Goal: Book appointment/travel/reservation

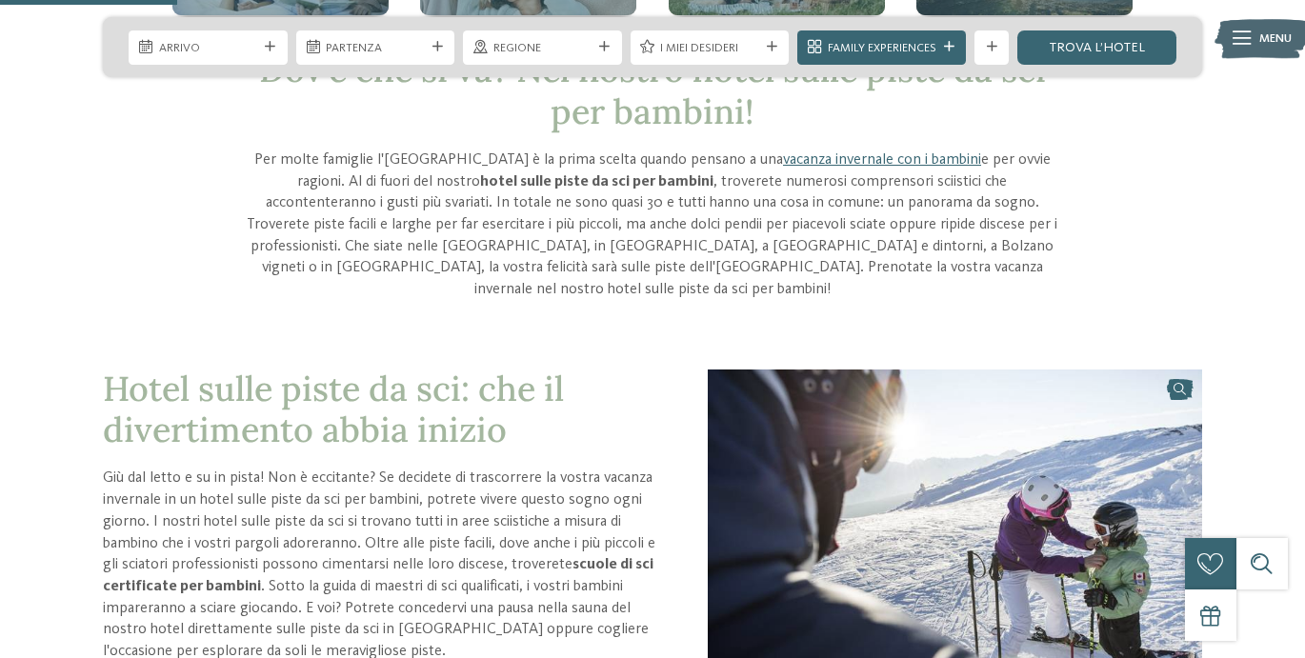
scroll to position [623, 0]
click at [258, 43] on div "Arrivo" at bounding box center [208, 47] width 108 height 18
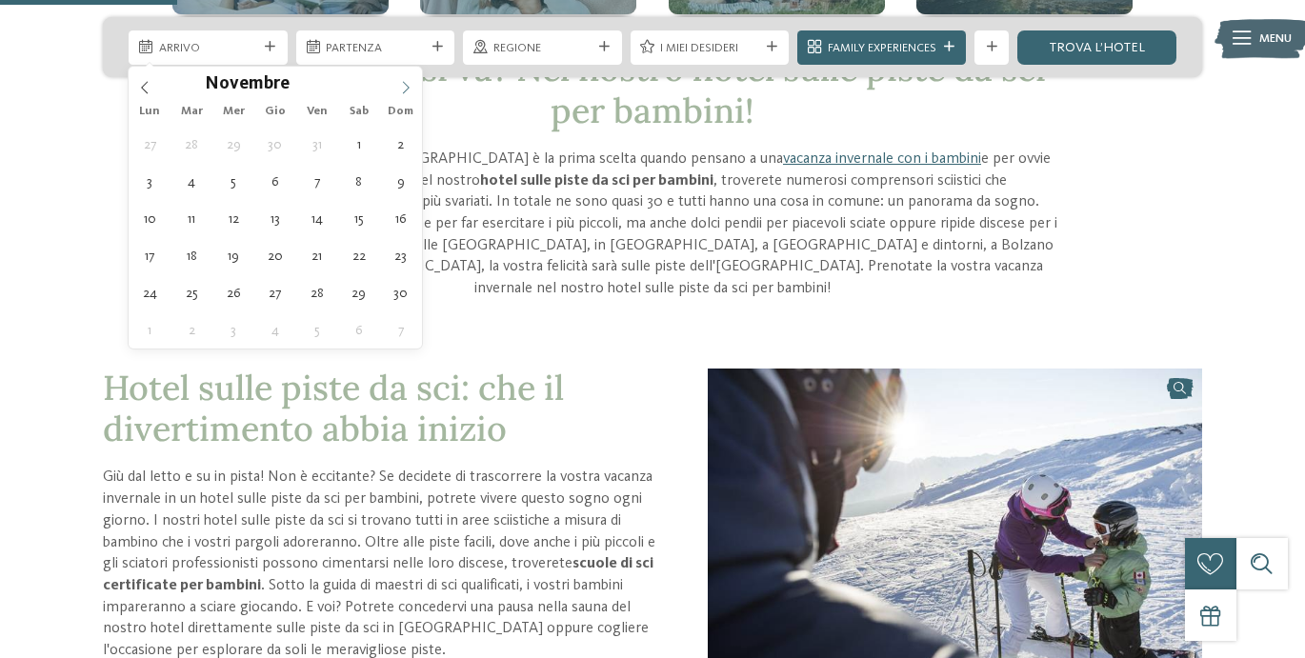
click at [401, 93] on icon at bounding box center [405, 87] width 13 height 13
type input "****"
click at [401, 93] on icon at bounding box center [405, 87] width 13 height 13
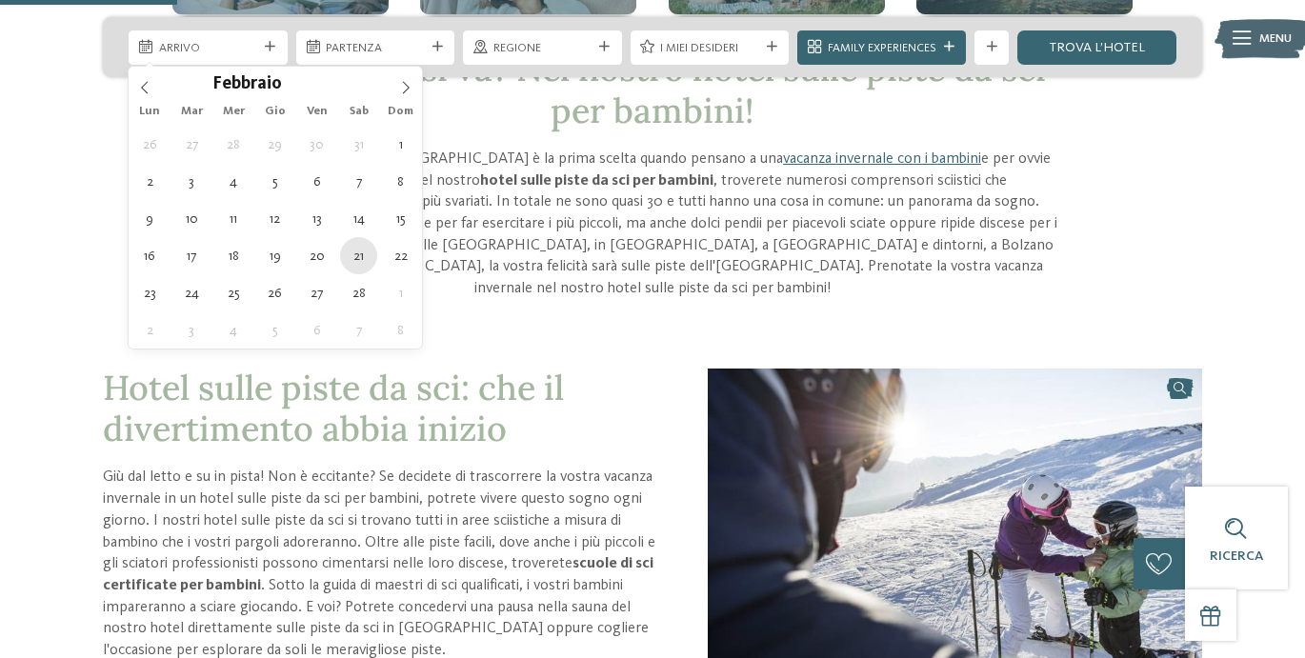
type div "[DATE]"
type input "****"
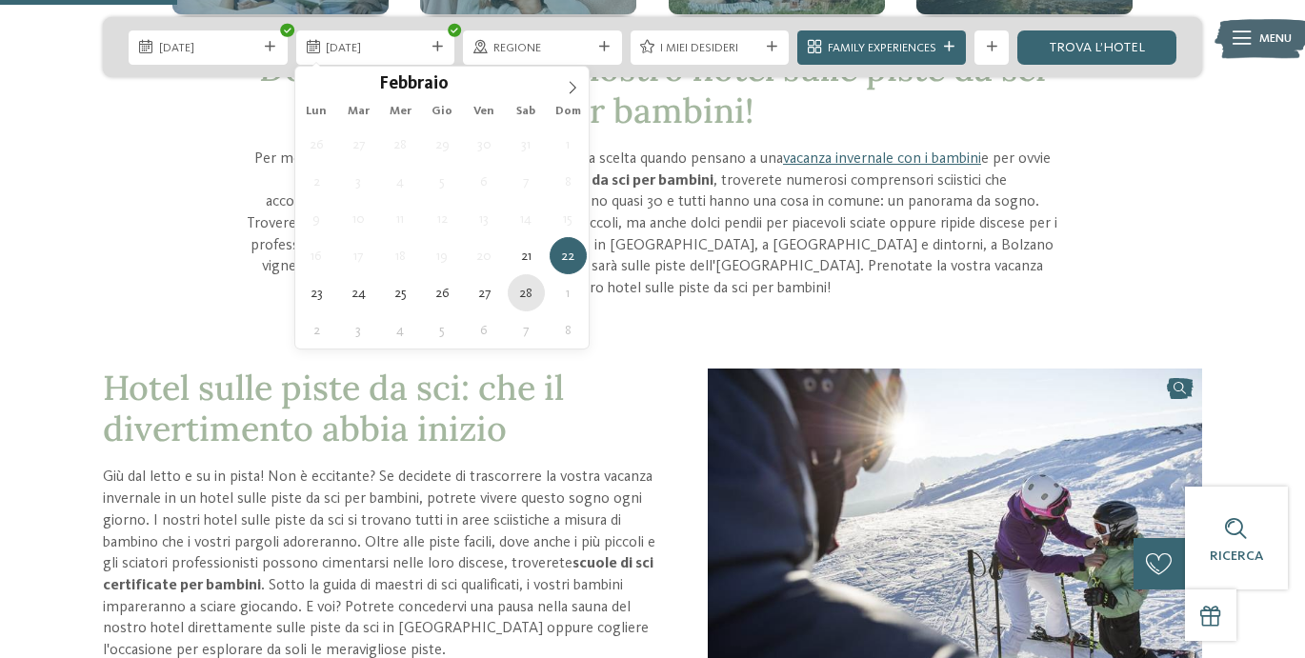
type div "[DATE]"
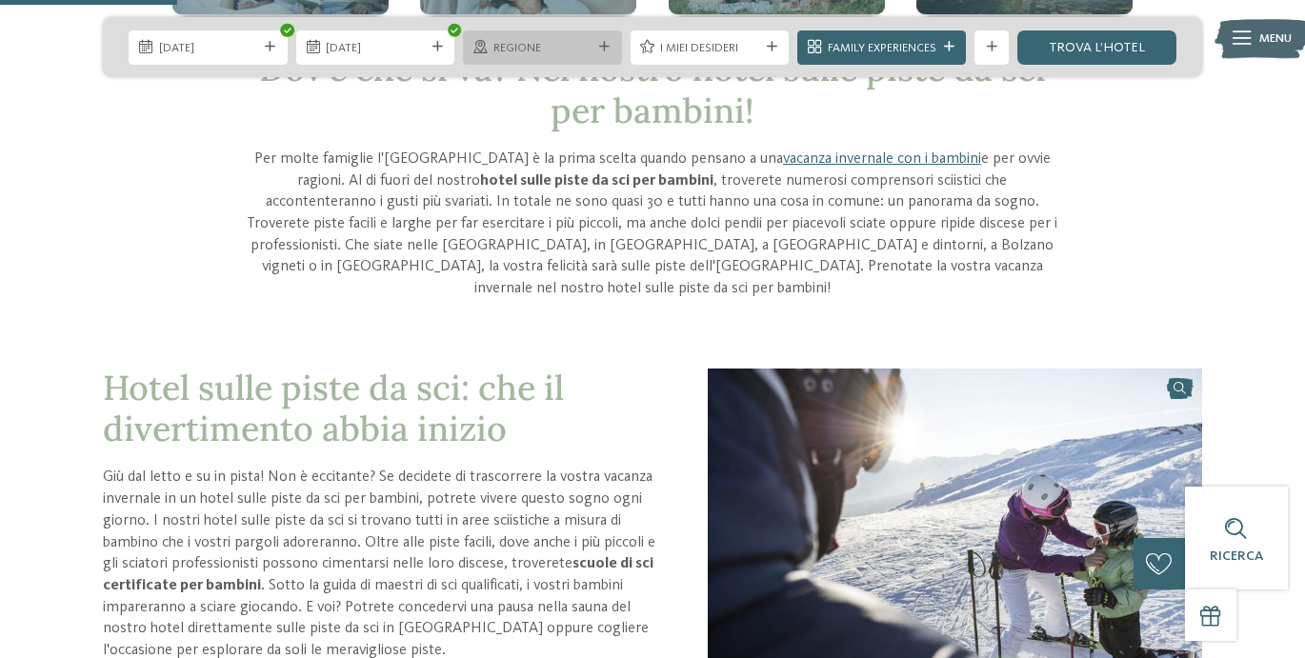
click at [542, 48] on span "Regione" at bounding box center [542, 48] width 99 height 17
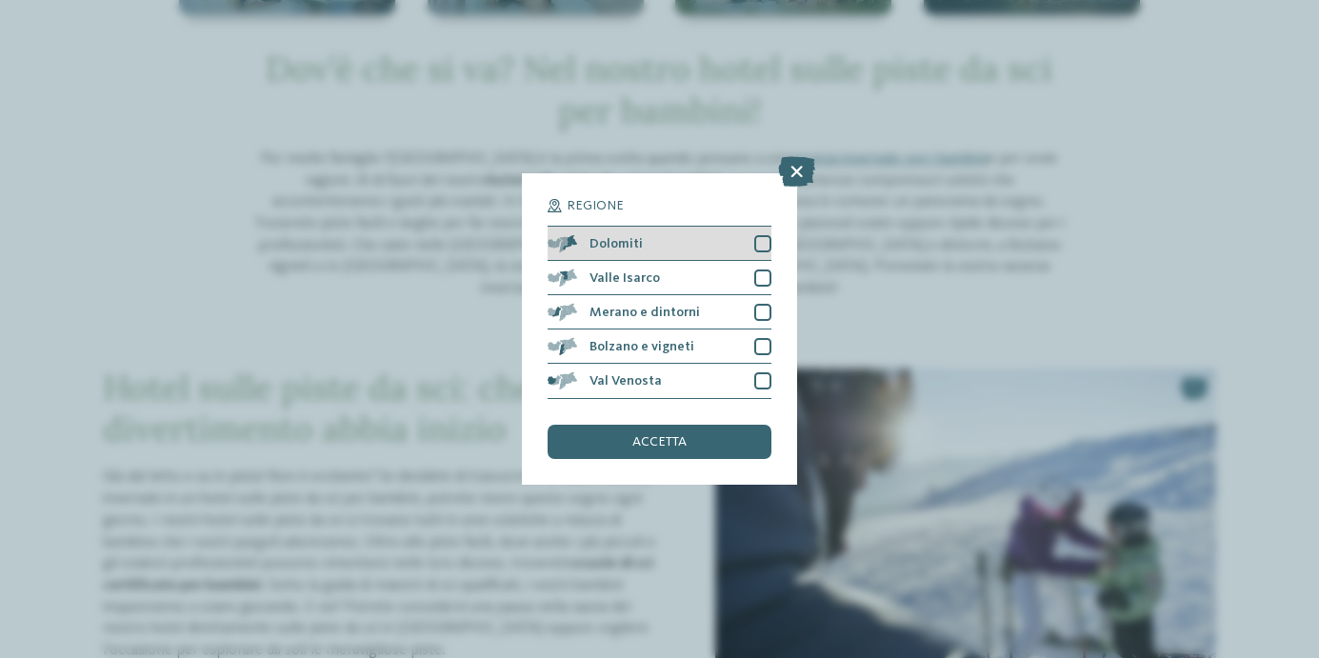
click at [757, 232] on div "Dolomiti" at bounding box center [659, 244] width 223 height 34
click at [676, 443] on span "accetta" at bounding box center [659, 441] width 54 height 13
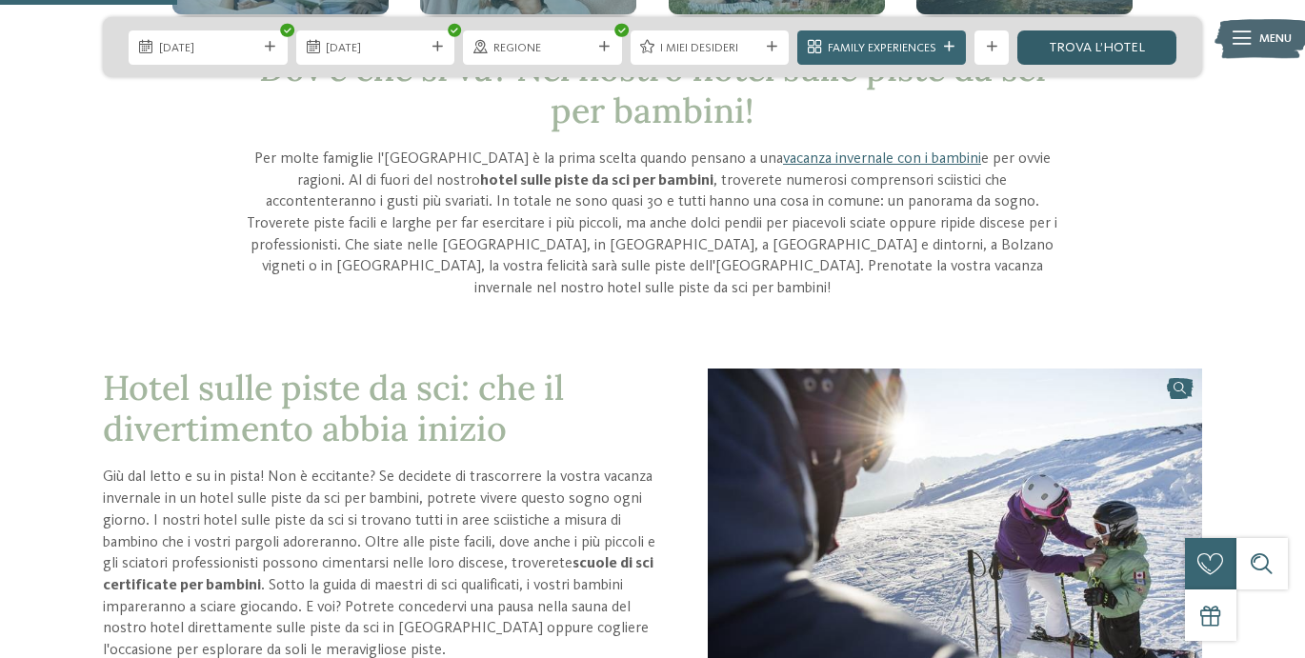
click at [1107, 45] on link "trova l’hotel" at bounding box center [1096, 47] width 159 height 34
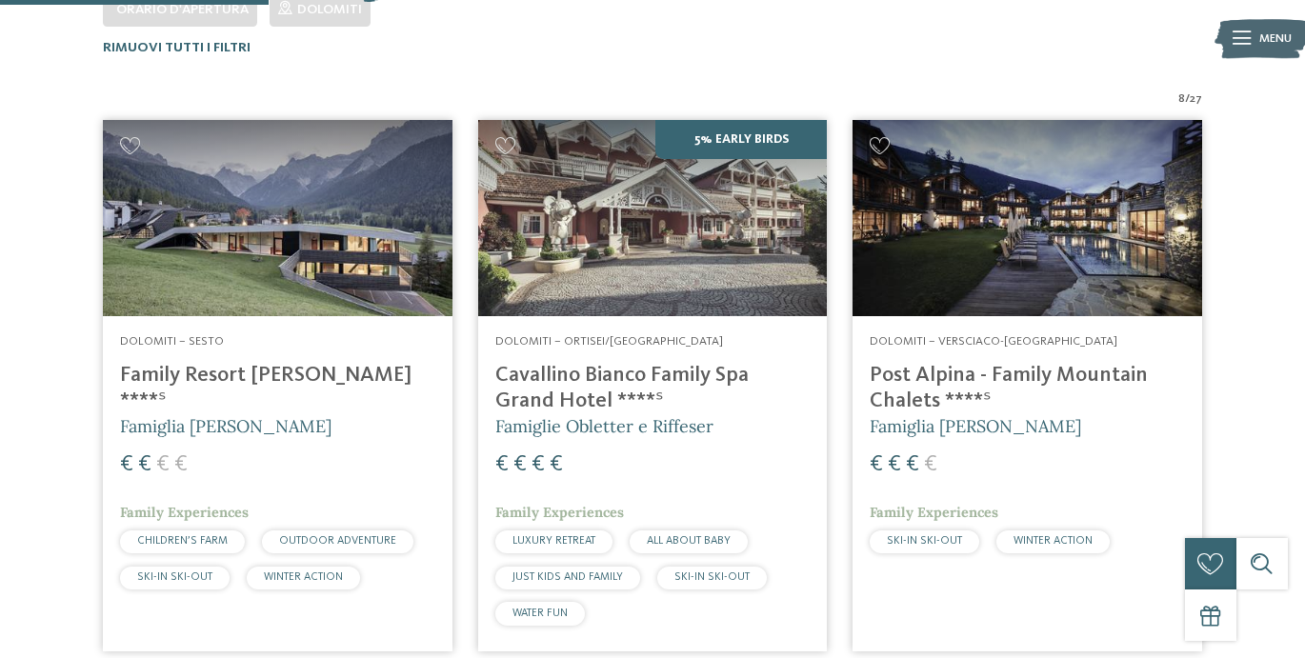
click at [750, 472] on div "€ € € €" at bounding box center [652, 465] width 315 height 31
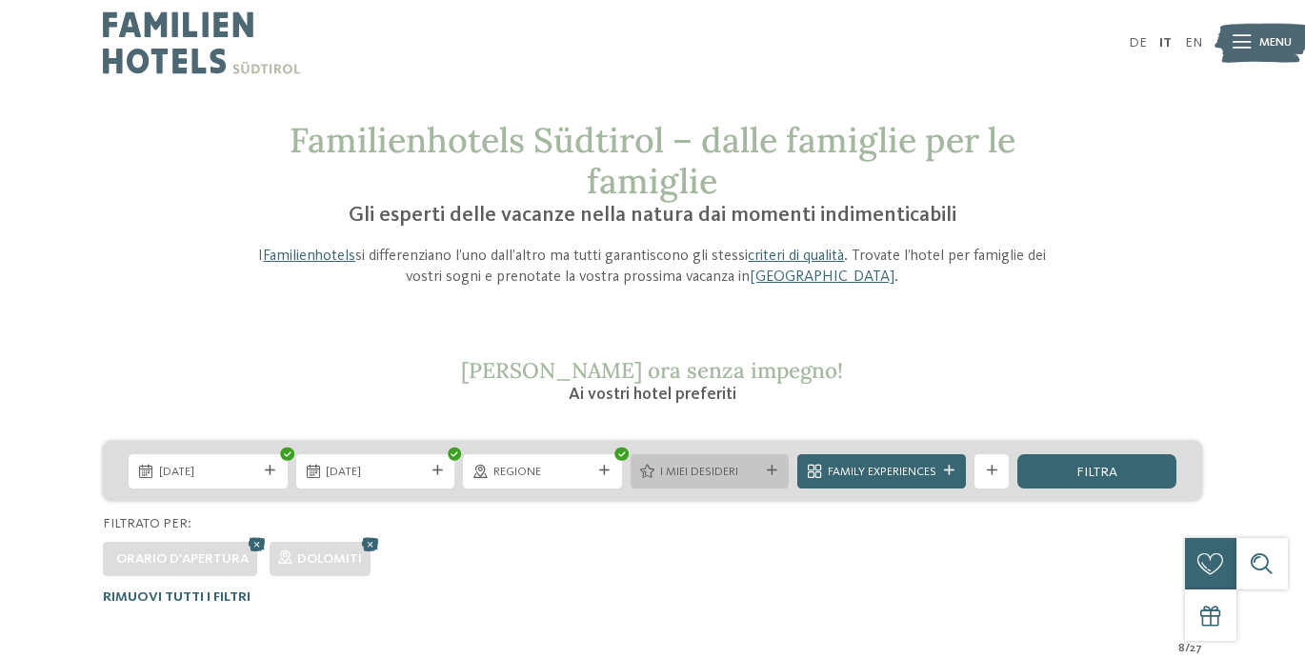
click at [769, 476] on icon at bounding box center [772, 471] width 10 height 10
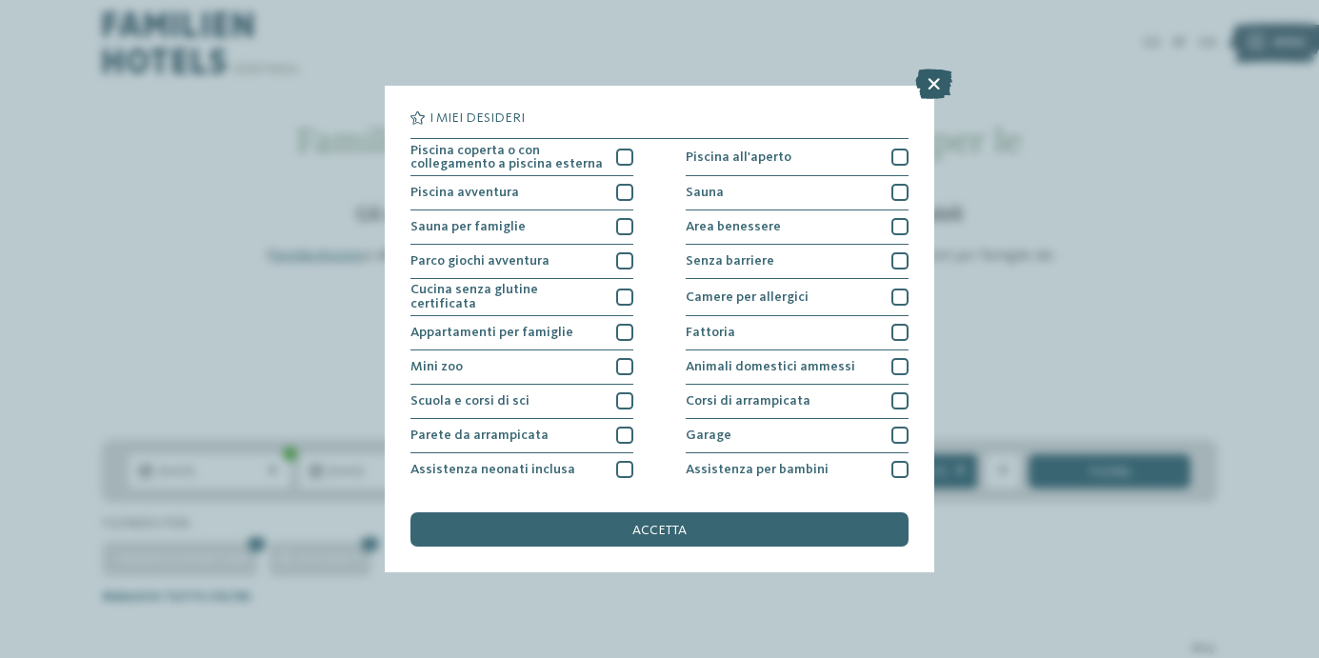
click at [928, 80] on icon at bounding box center [933, 84] width 37 height 30
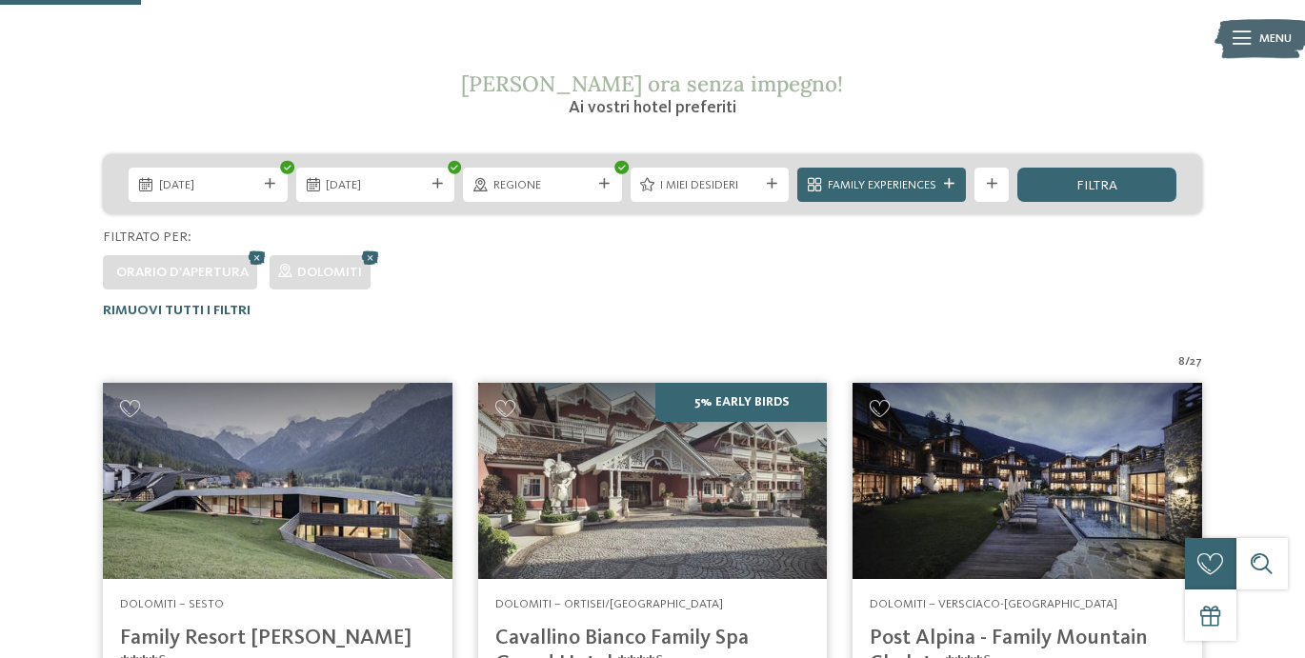
scroll to position [289, 0]
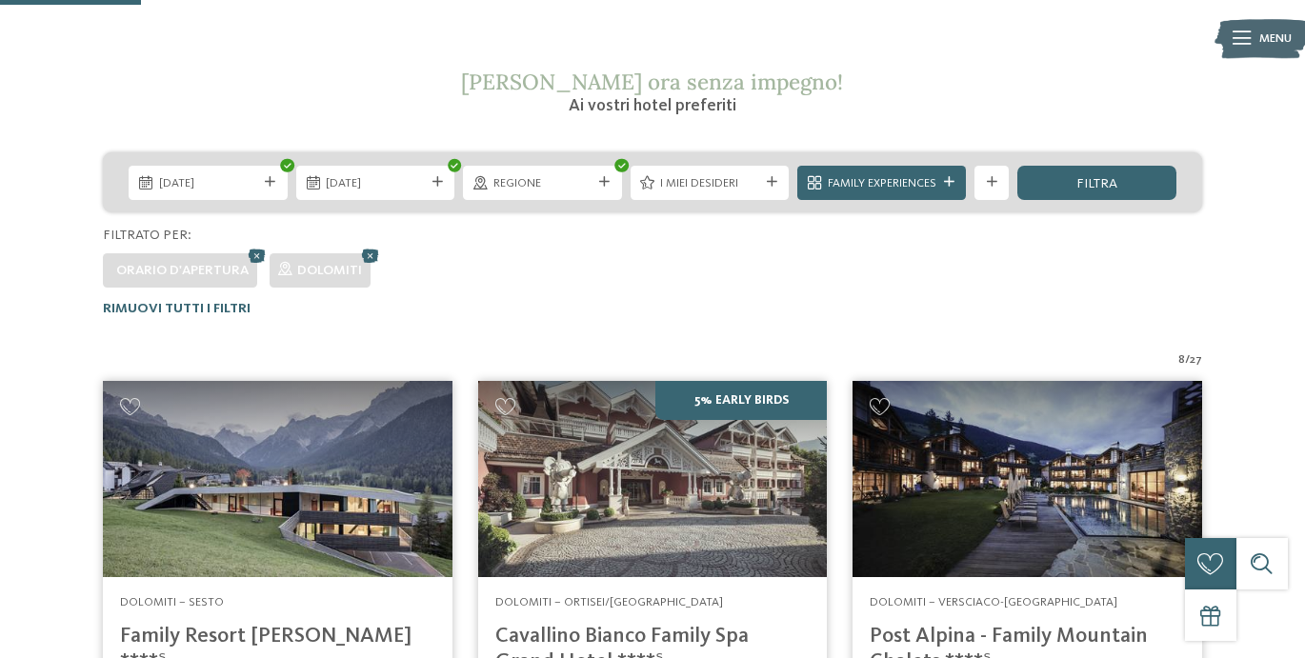
click at [1070, 204] on div "21.02.2026 28.02.2026" at bounding box center [652, 182] width 1099 height 60
click at [1078, 186] on span "filtra" at bounding box center [1096, 183] width 41 height 13
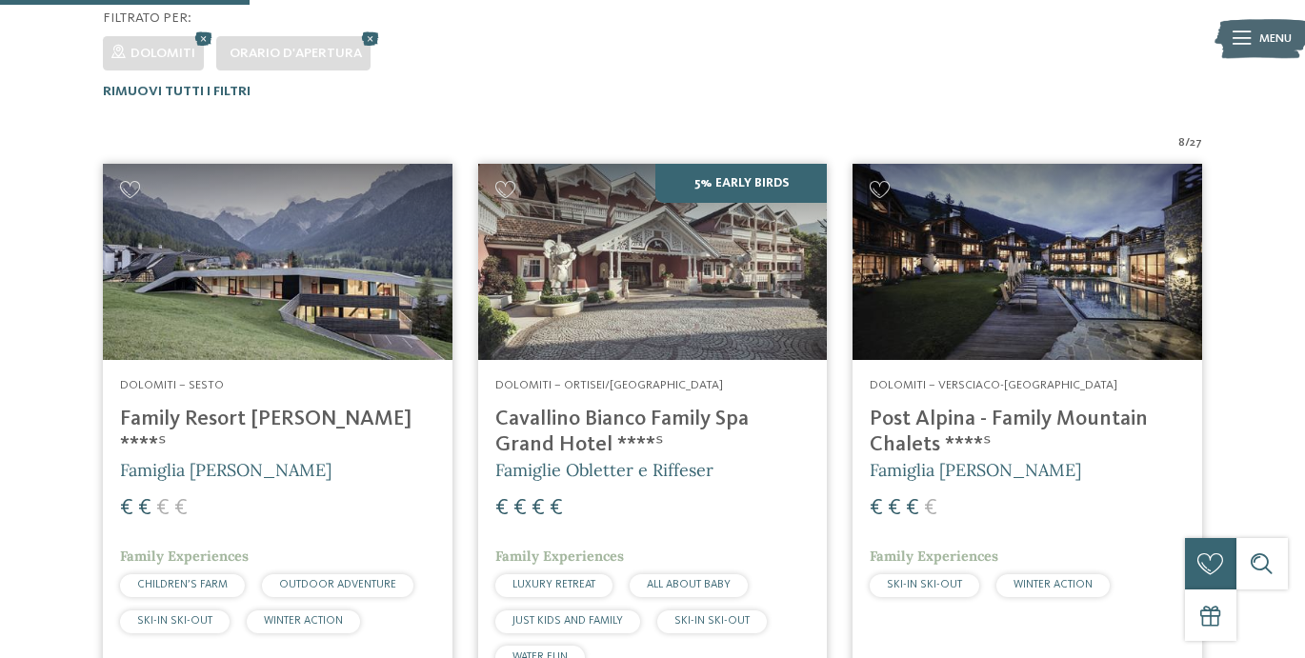
scroll to position [511, 0]
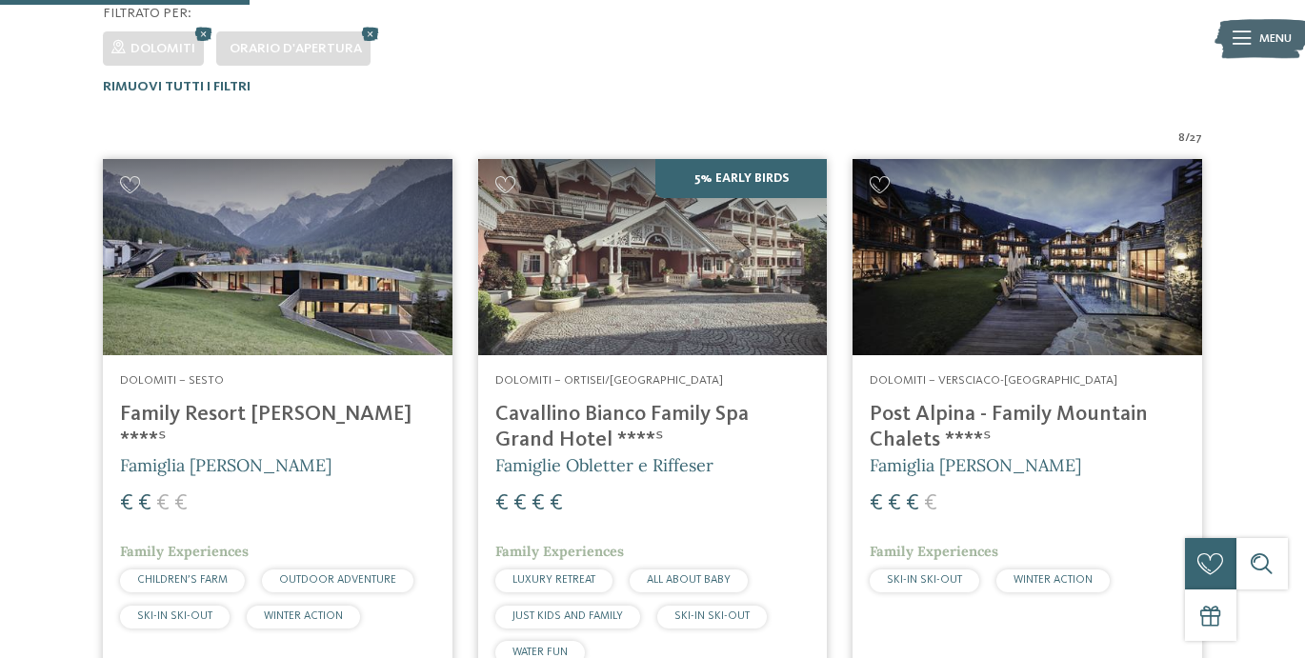
click at [687, 413] on h4 "Cavallino Bianco Family Spa Grand Hotel ****ˢ" at bounding box center [652, 427] width 315 height 51
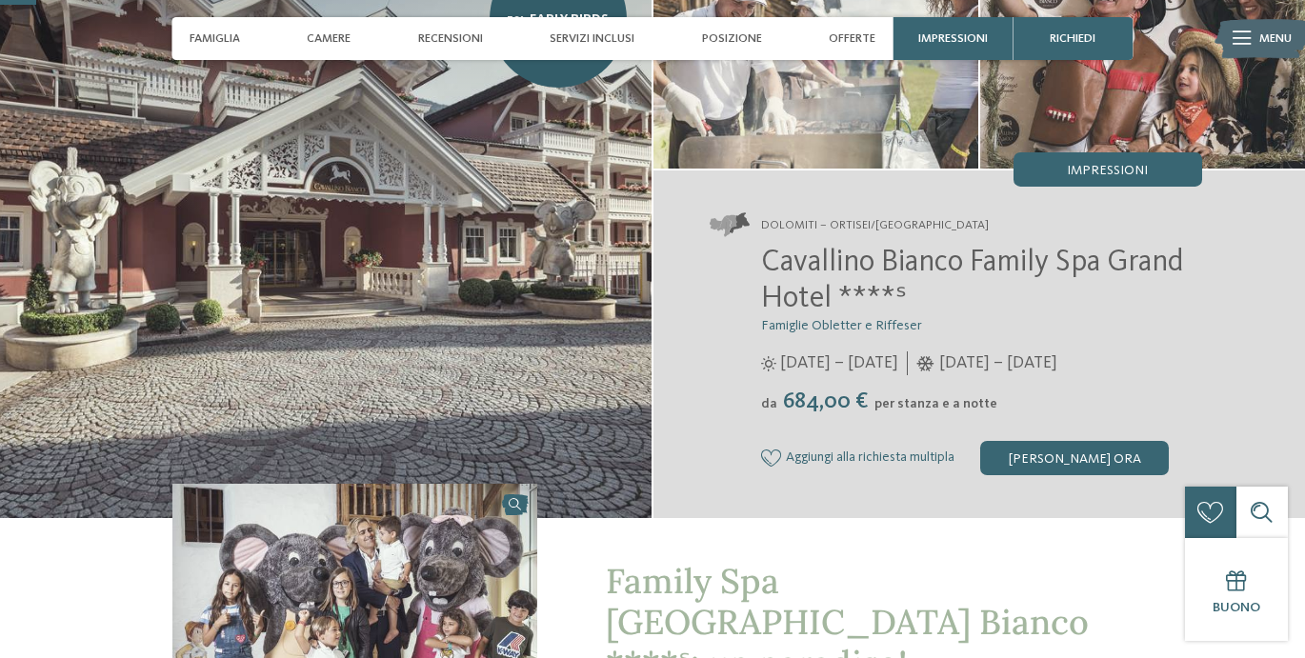
scroll to position [159, 0]
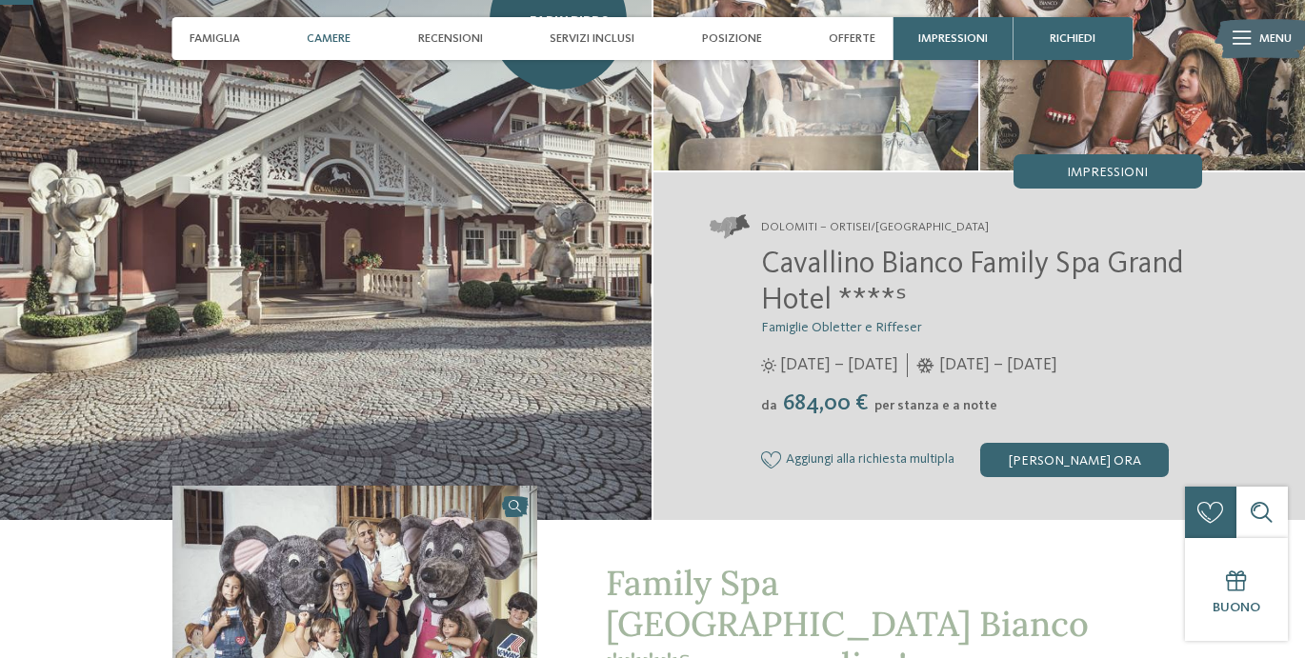
click at [353, 42] on div "Camere" at bounding box center [328, 38] width 61 height 43
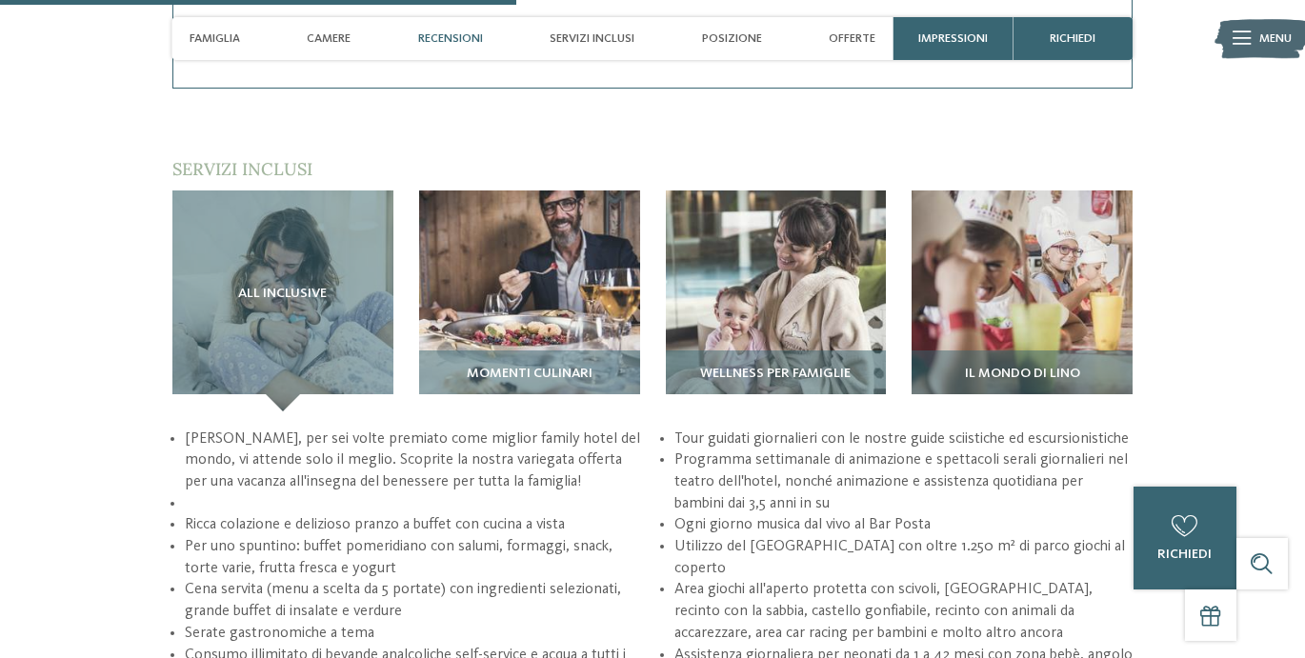
scroll to position [2477, 0]
